Goal: Task Accomplishment & Management: Manage account settings

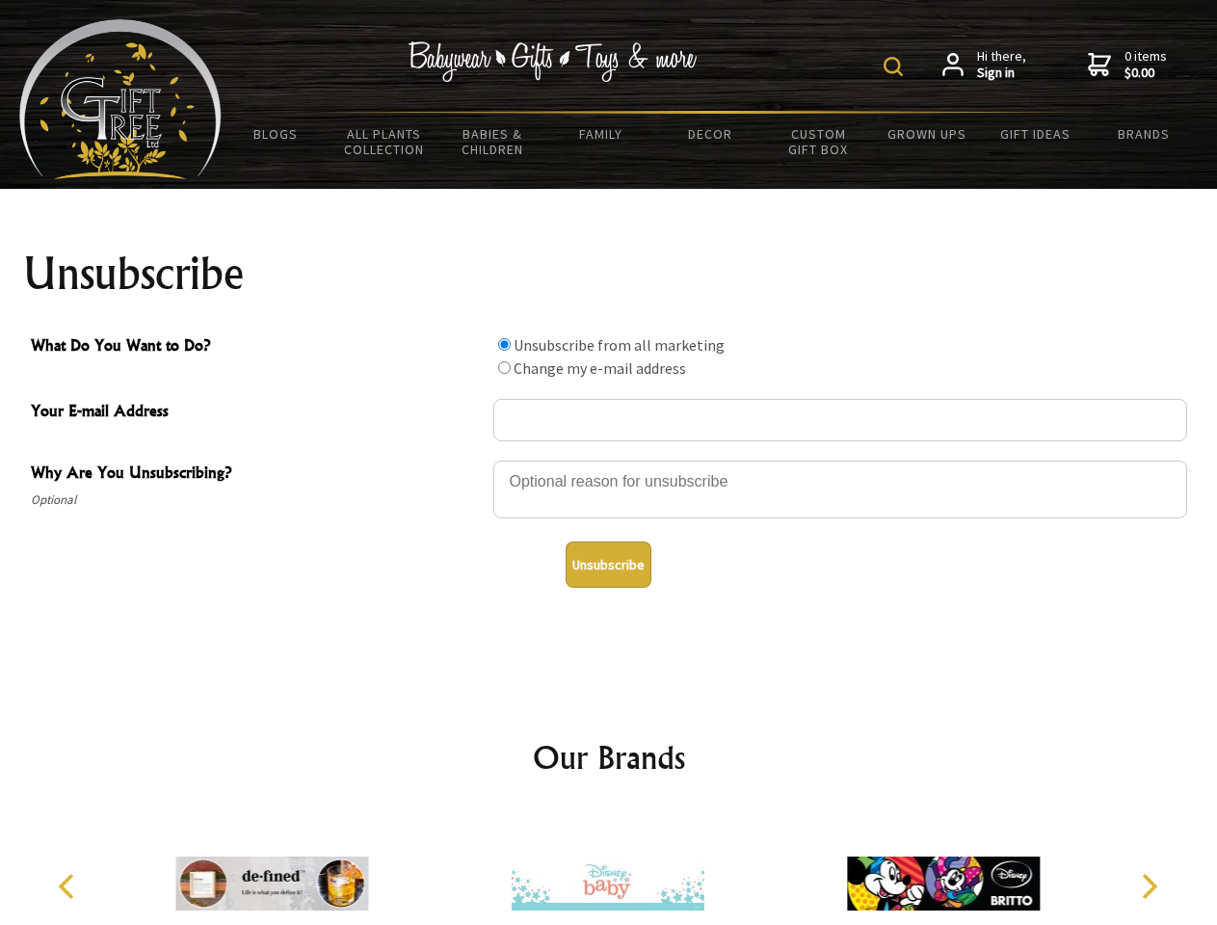
click at [896, 66] on img at bounding box center [892, 66] width 19 height 19
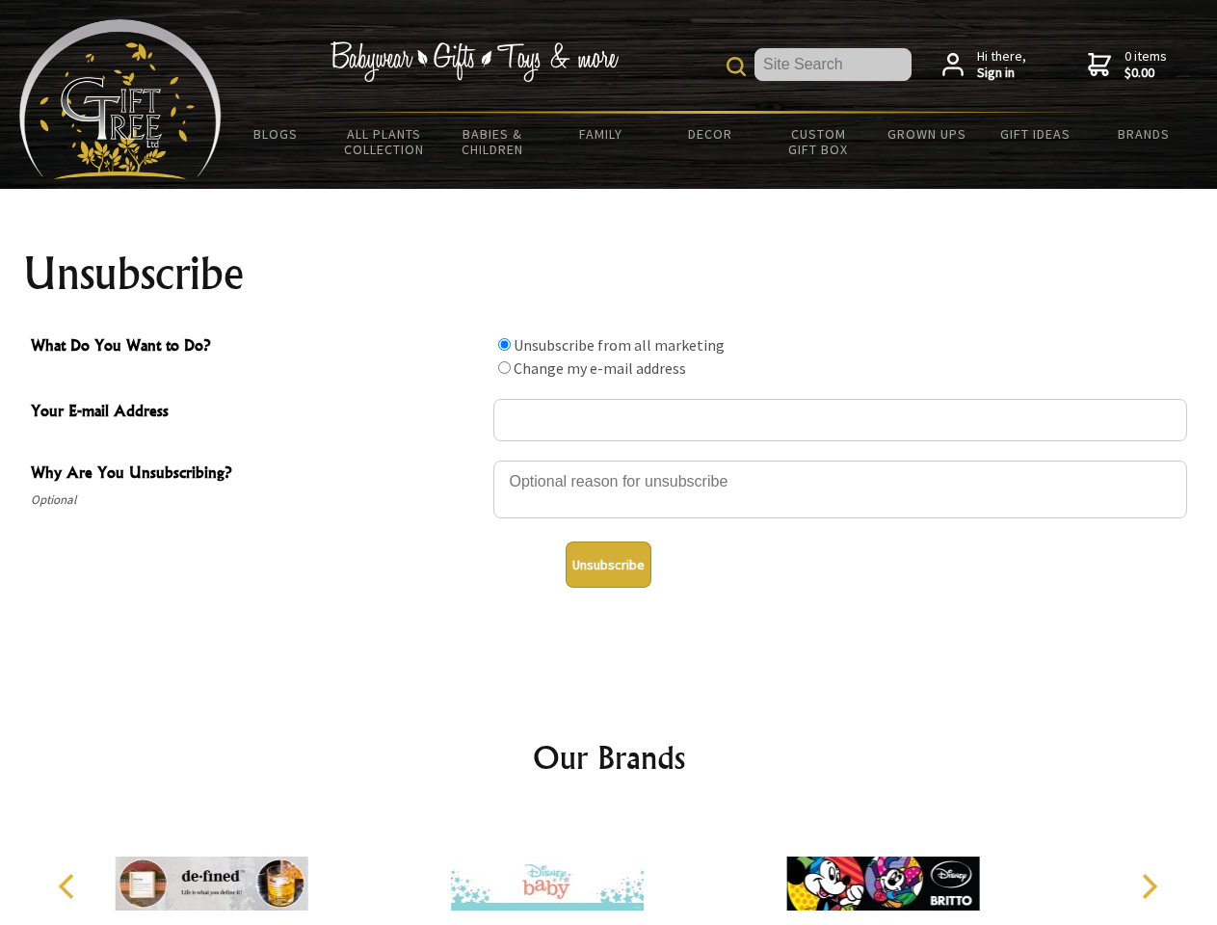
click at [609, 459] on div at bounding box center [840, 491] width 694 height 67
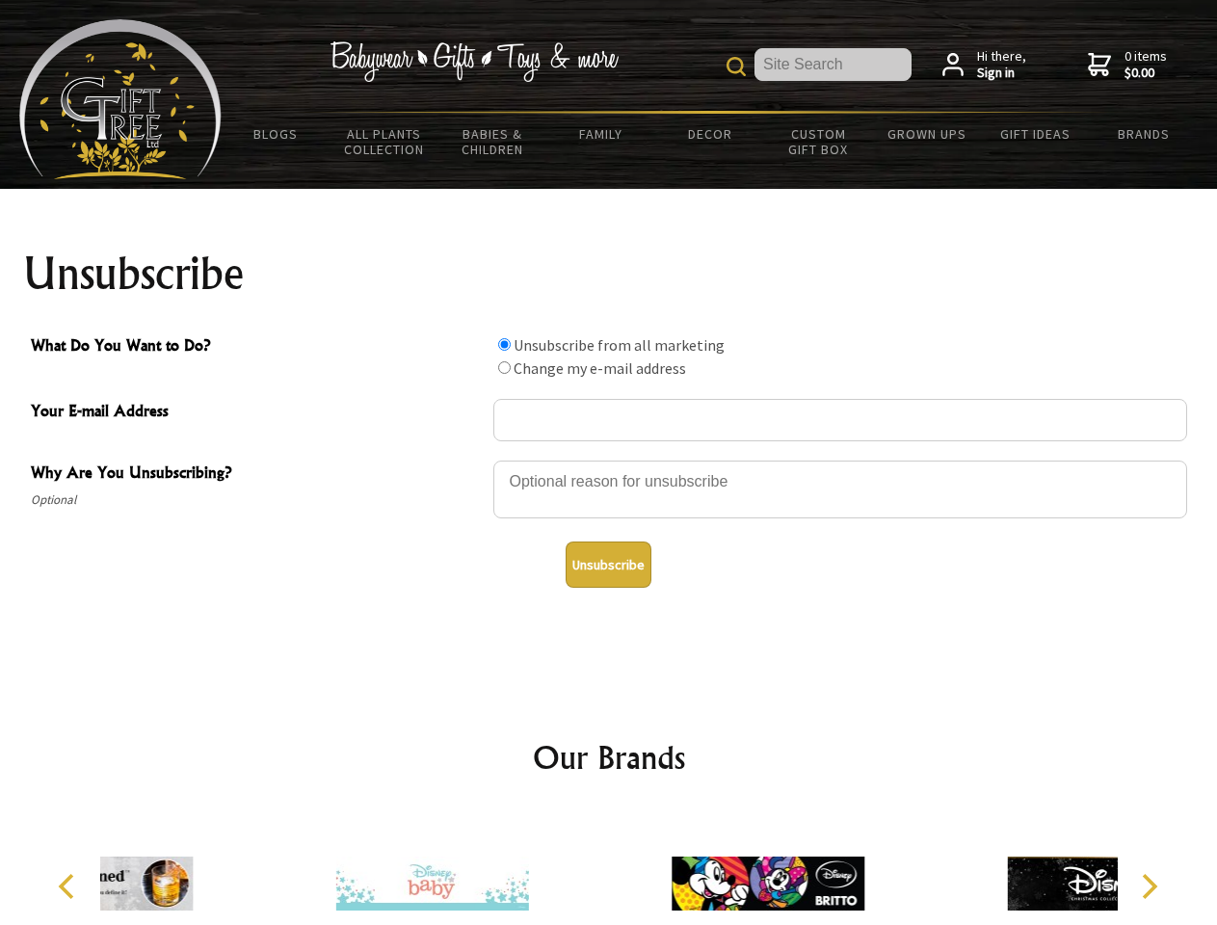
click at [504, 344] on input "What Do You Want to Do?" at bounding box center [504, 344] width 13 height 13
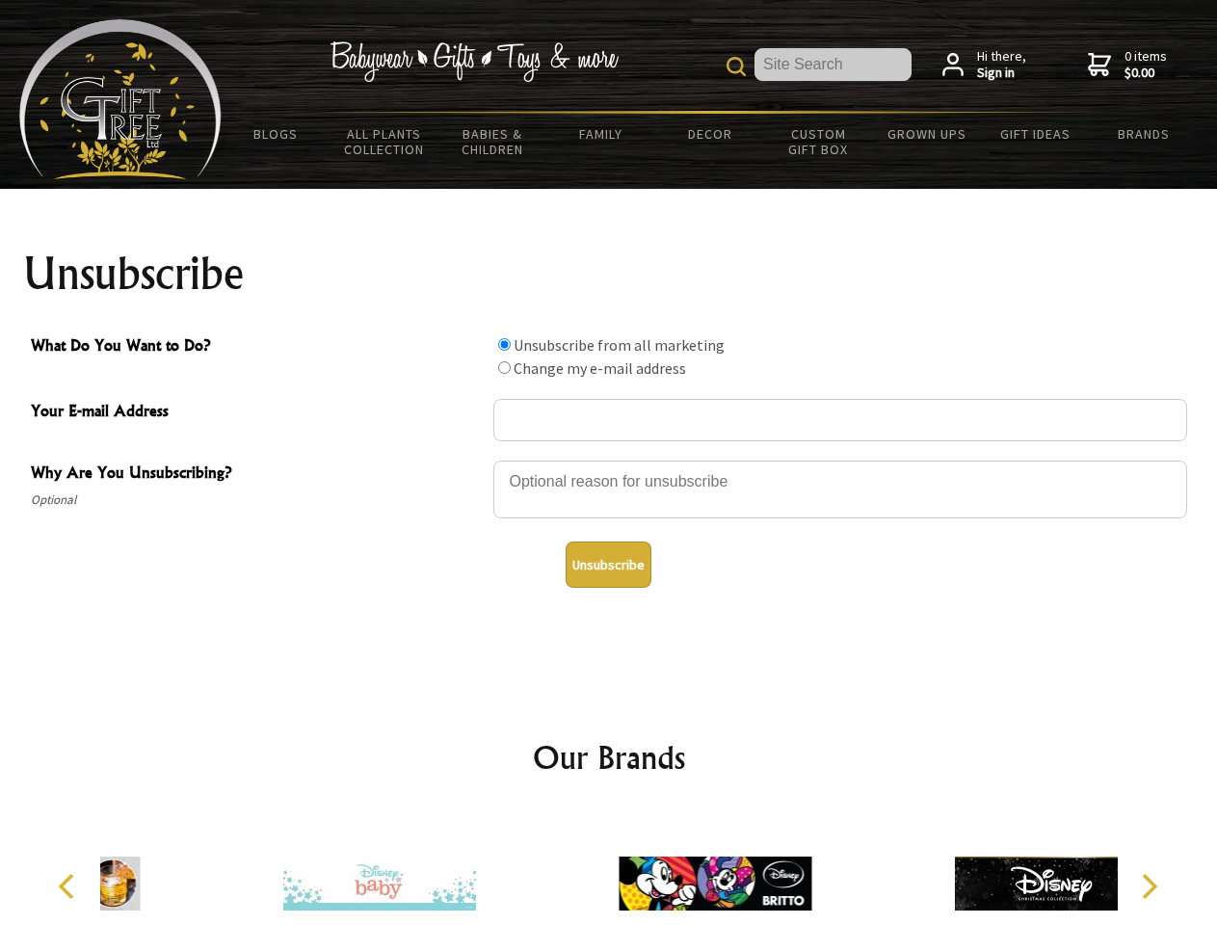
click at [504, 367] on input "What Do You Want to Do?" at bounding box center [504, 367] width 13 height 13
radio input "true"
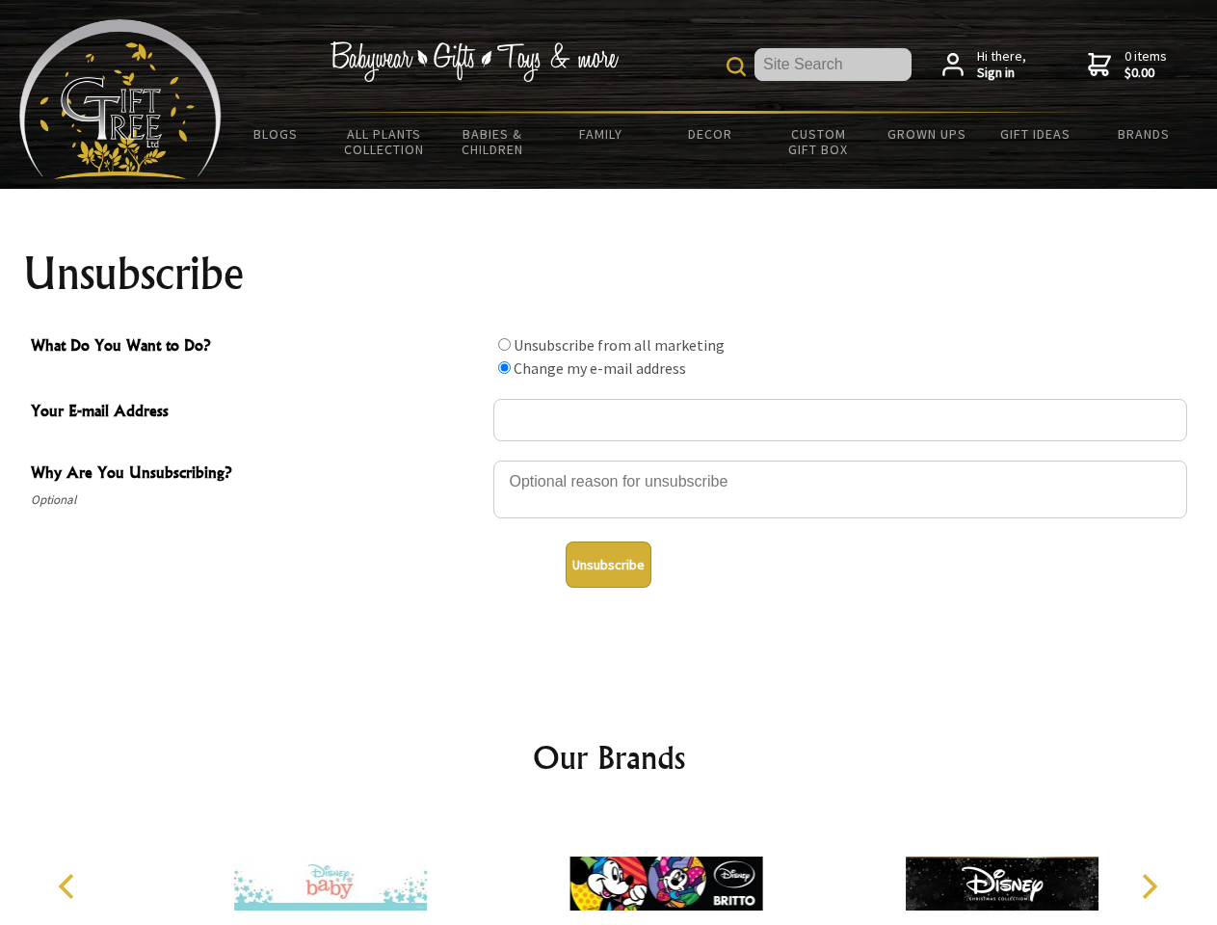
click at [608, 564] on button "Unsubscribe" at bounding box center [608, 564] width 86 height 46
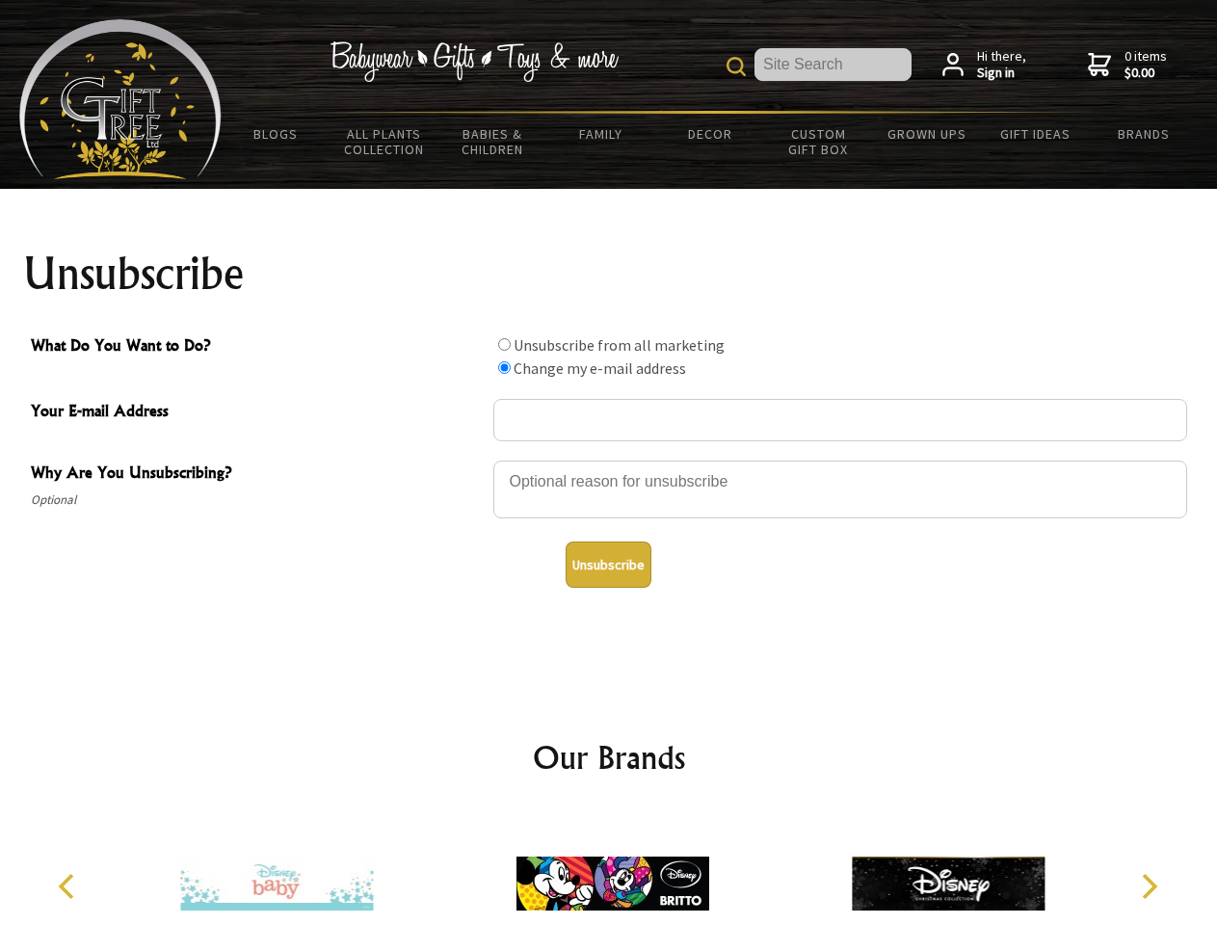
click at [69, 886] on icon "Previous" at bounding box center [68, 886] width 25 height 25
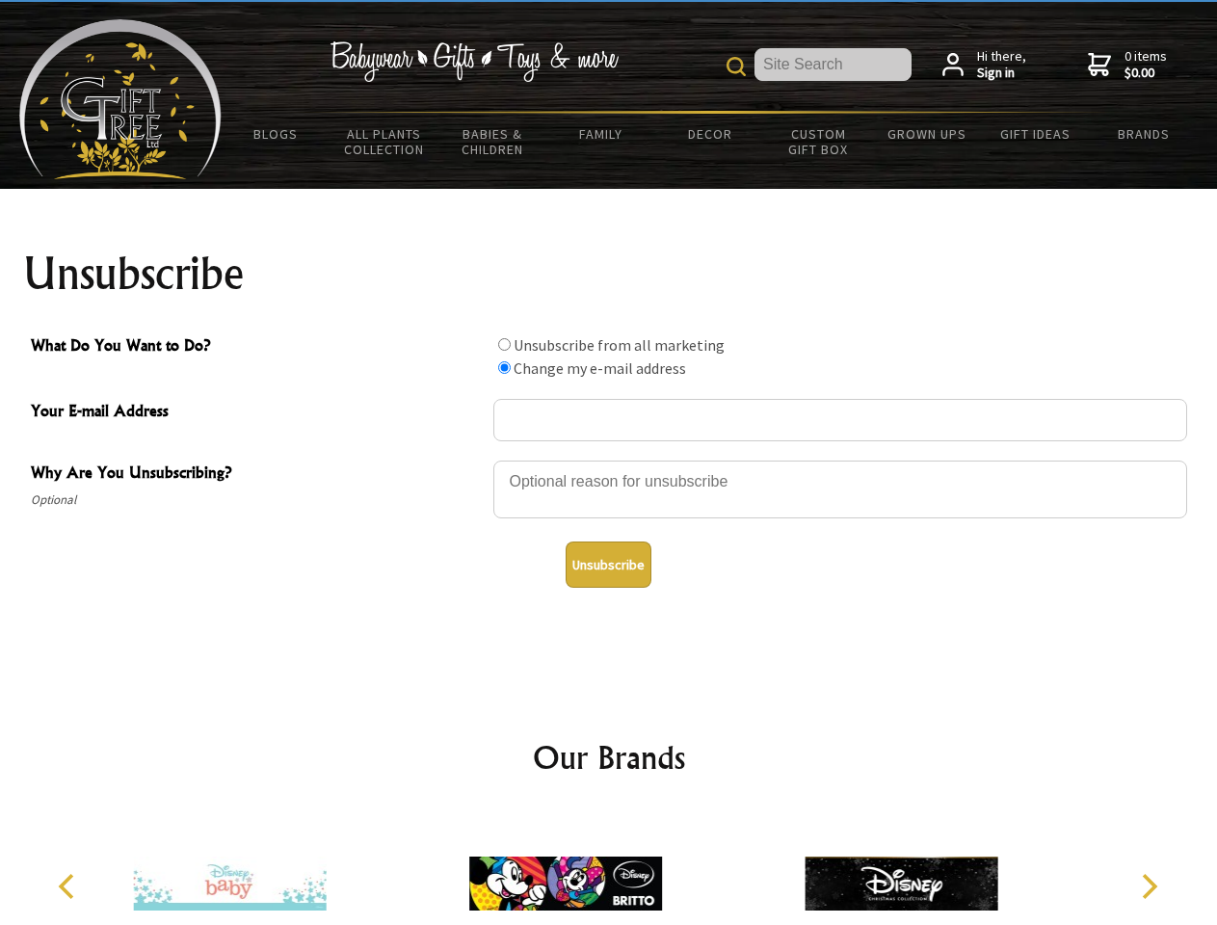
click at [1148, 886] on icon "Next" at bounding box center [1147, 886] width 25 height 25
